Goal: Information Seeking & Learning: Understand process/instructions

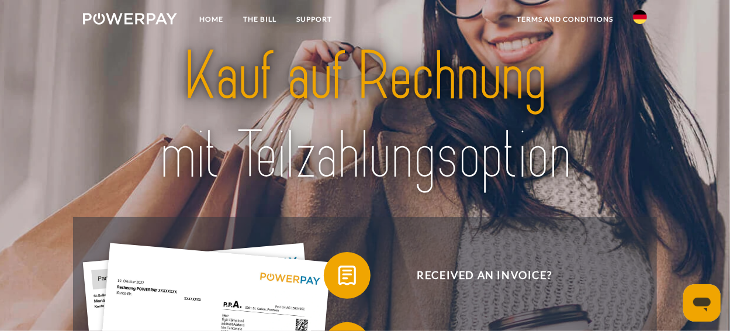
drag, startPoint x: 178, startPoint y: 102, endPoint x: 159, endPoint y: 63, distance: 43.4
click at [159, 63] on img at bounding box center [364, 116] width 508 height 166
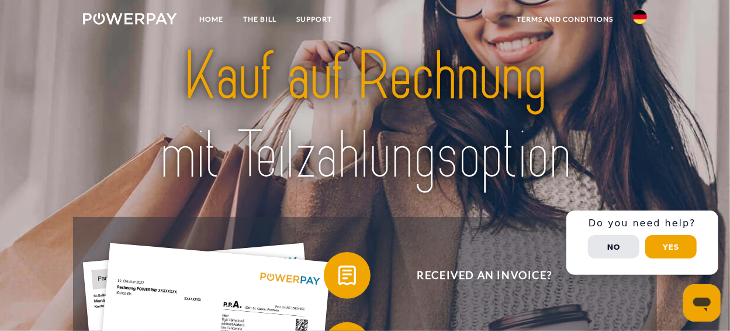
click at [637, 17] on img at bounding box center [640, 17] width 14 height 14
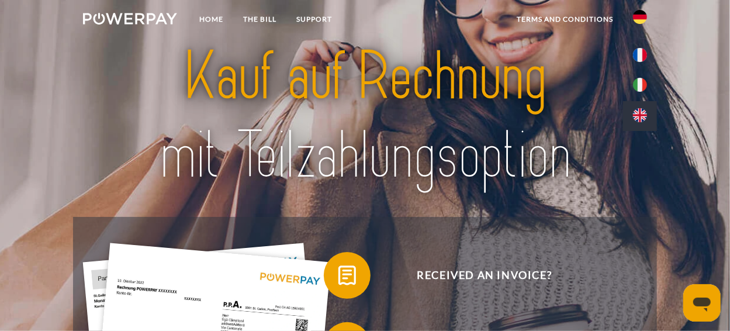
click at [642, 116] on img at bounding box center [640, 115] width 14 height 14
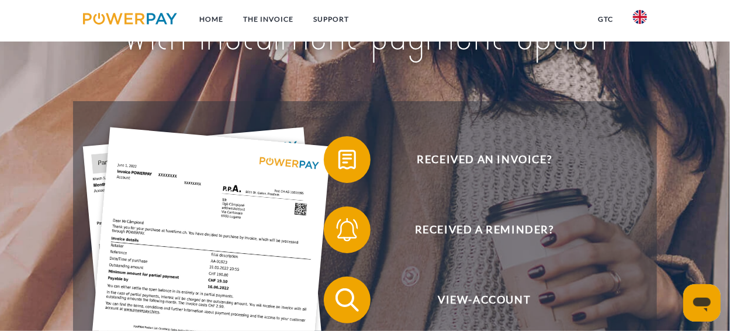
scroll to position [151, 0]
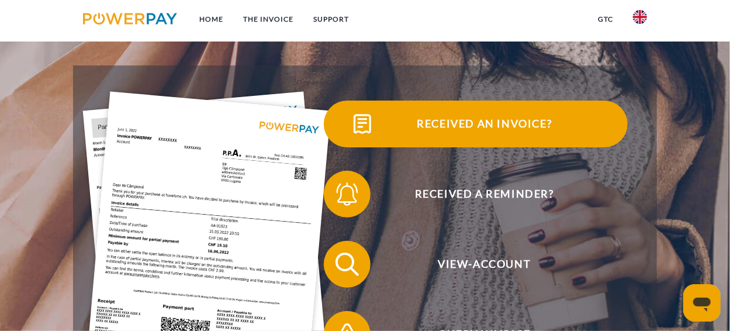
click at [436, 122] on span "Received an invoice?" at bounding box center [484, 124] width 286 height 47
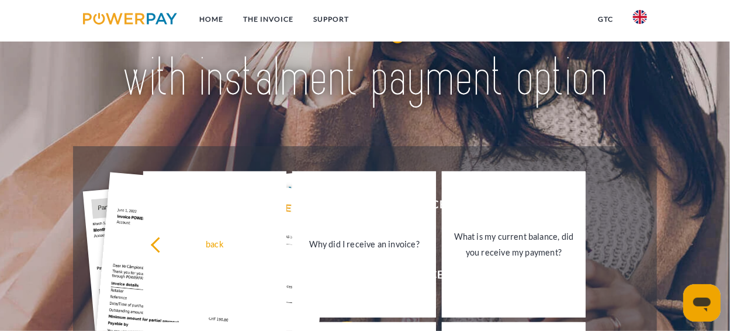
scroll to position [0, 0]
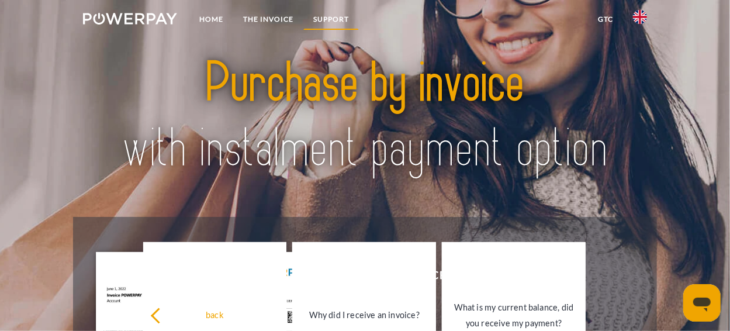
click at [342, 15] on link "Support" at bounding box center [331, 19] width 56 height 21
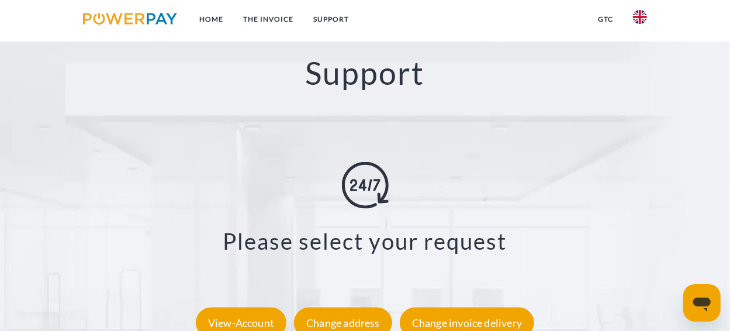
scroll to position [1942, 0]
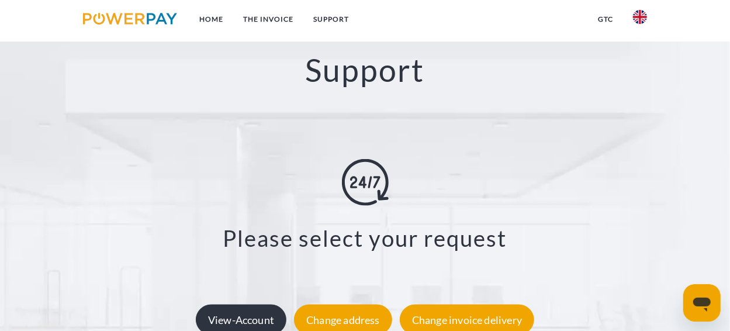
click at [250, 304] on div "View-Account" at bounding box center [241, 319] width 91 height 30
